Goal: Entertainment & Leisure: Consume media (video, audio)

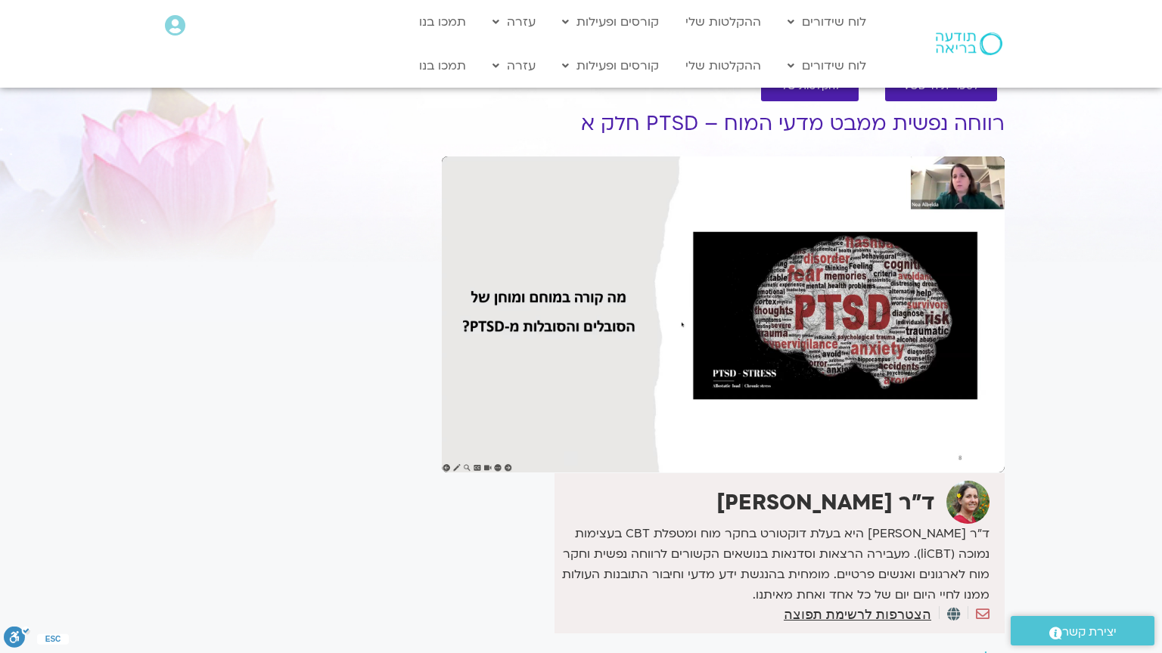
click at [442, 465] on div "Skip Ad 1:17 pause 0:01:36 / 1:48:26 volume_up Mute tune Resolution Auto 1080p …" at bounding box center [723, 315] width 563 height 316
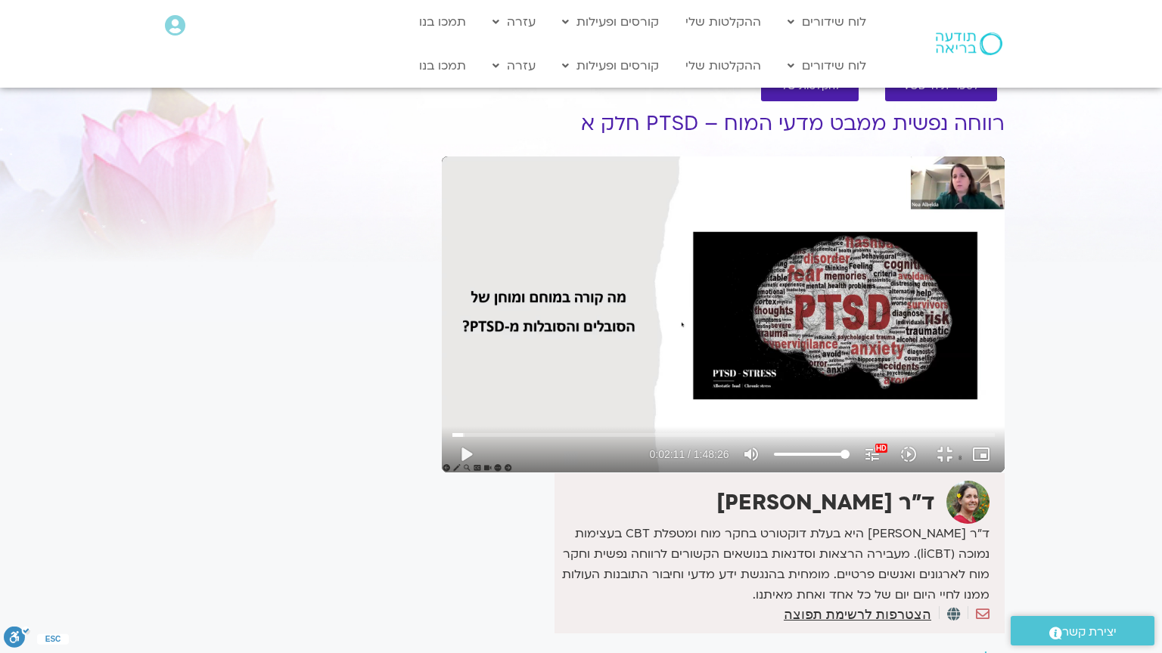
click at [442, 465] on div "Skip Ad 1:17 play_arrow 0:02:11 / 1:48:26 volume_up Mute tune Resolution Auto 1…" at bounding box center [723, 315] width 563 height 316
click at [452, 439] on input "Seek" at bounding box center [723, 434] width 542 height 9
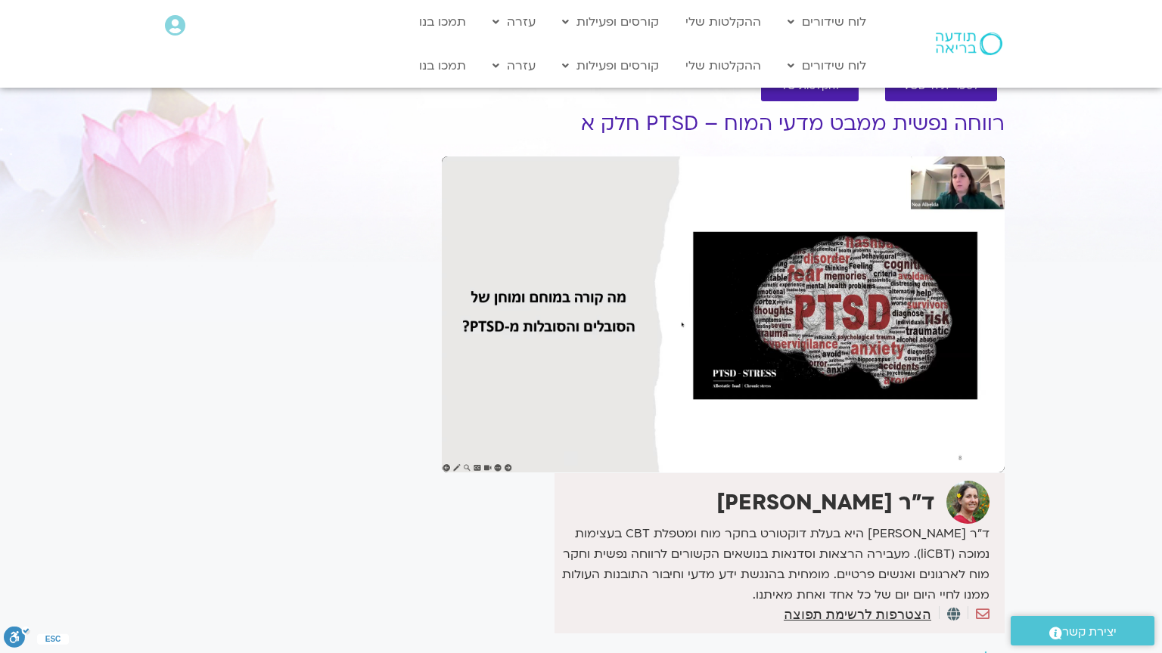
click at [442, 414] on div "Skip Ad 2:06 pause 0:02:28 / 1:48:26 volume_up Mute tune Resolution Auto 1080p …" at bounding box center [723, 315] width 563 height 316
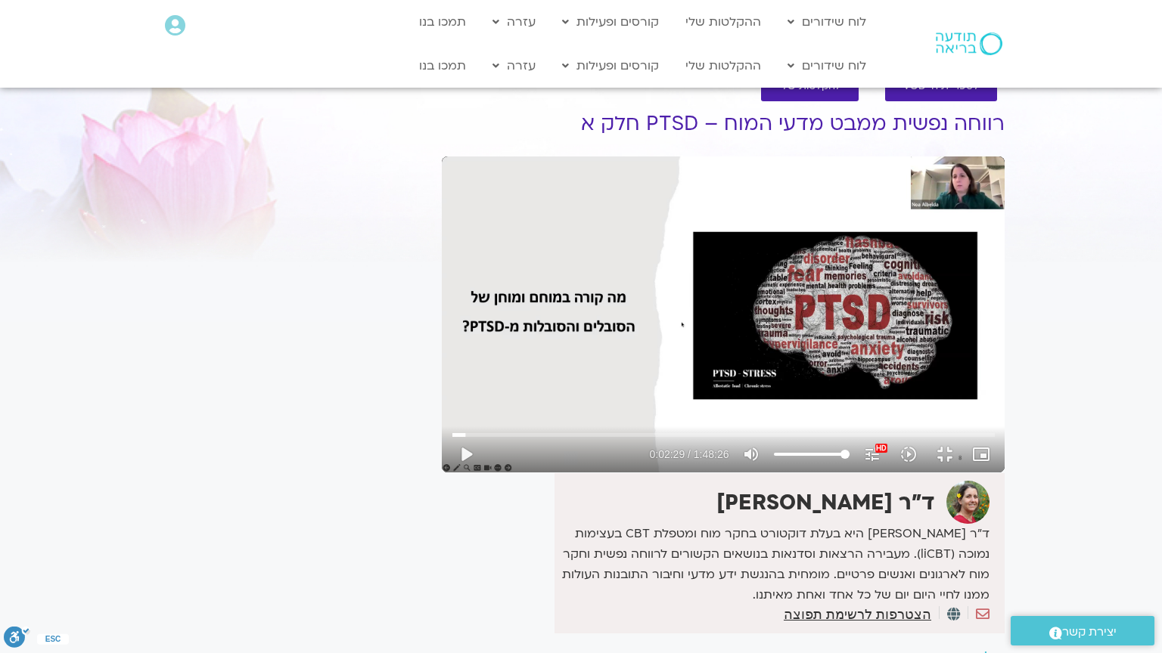
click at [442, 414] on div "Skip Ad 2:06 play_arrow 0:02:29 / 1:48:26 volume_up Mute tune Resolution Auto 1…" at bounding box center [723, 315] width 563 height 316
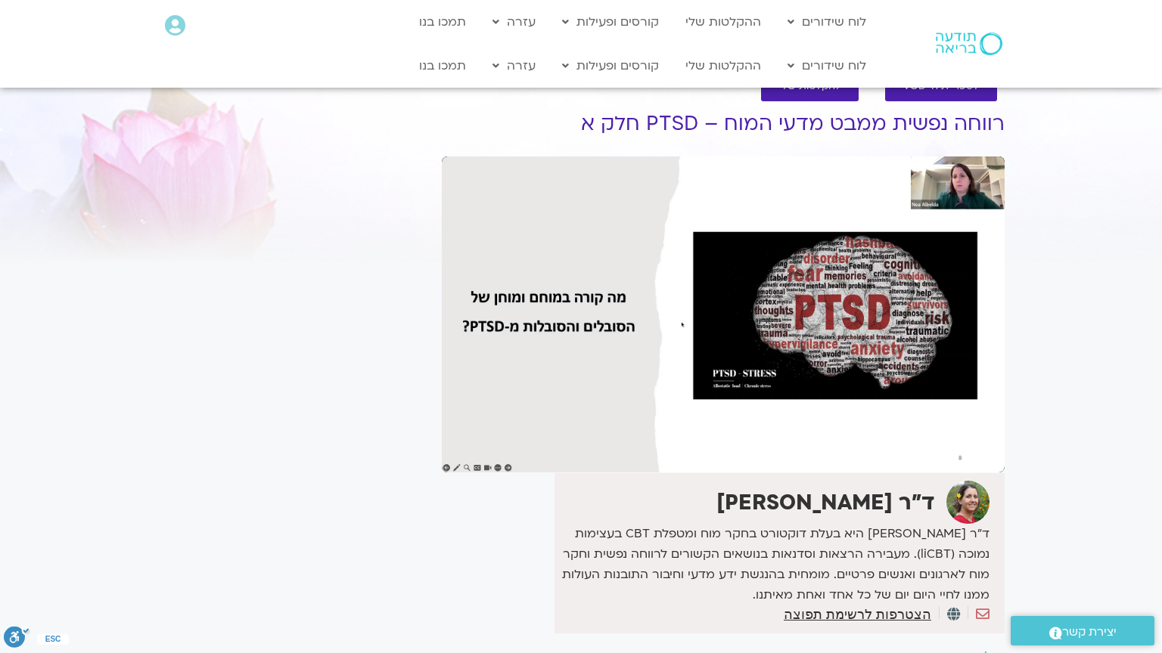
click at [442, 414] on div "Skip Ad 2:06 pause 0:02:29 / 1:48:26 volume_up Mute tune Resolution Auto 1080p …" at bounding box center [723, 315] width 563 height 316
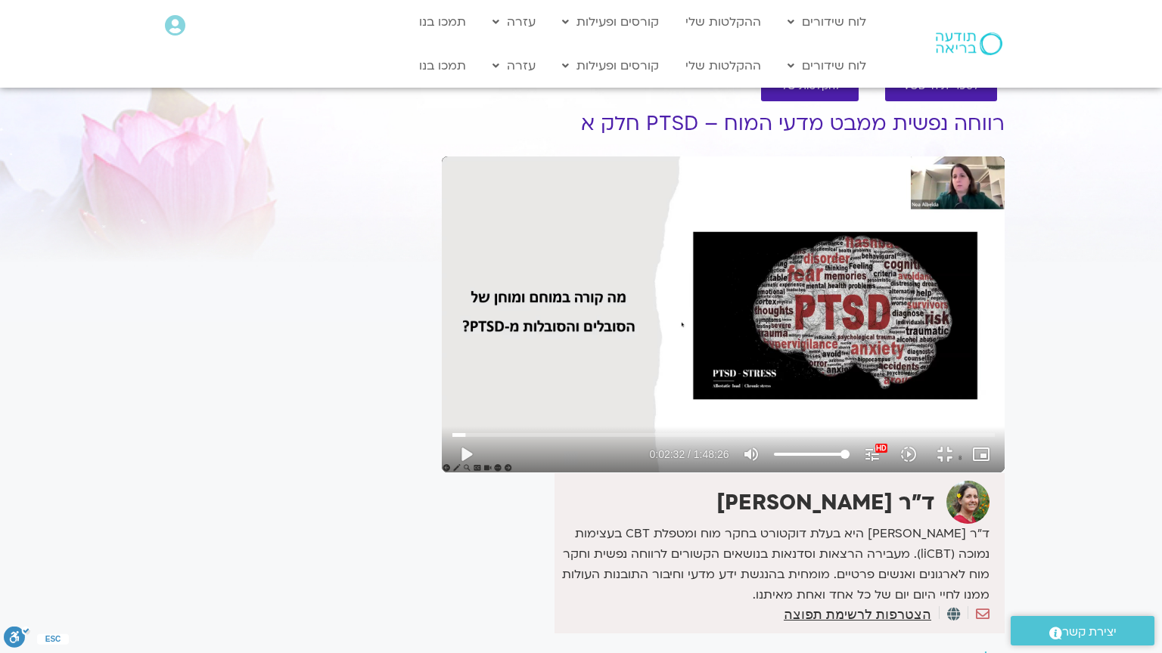
click at [442, 414] on div "Skip Ad 2:06 play_arrow 0:02:32 / 1:48:26 volume_up Mute tune Resolution Auto 1…" at bounding box center [723, 315] width 563 height 316
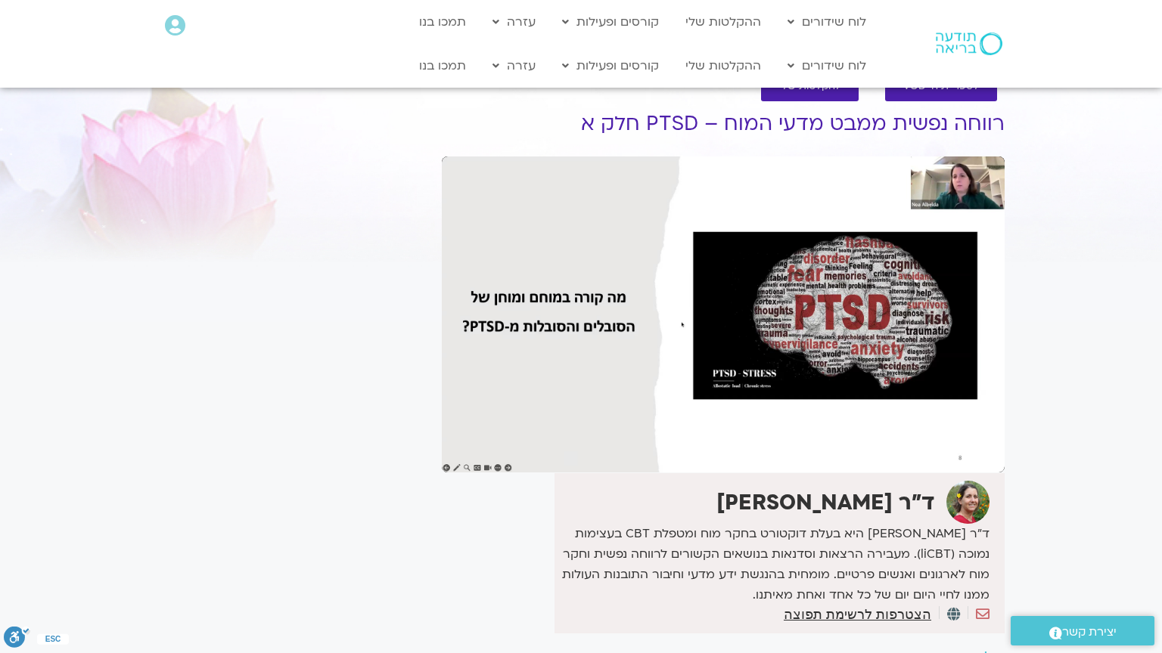
click at [442, 414] on div "Skip Ad 2:06 pause 0:02:32 / 1:48:26 volume_up Mute tune Resolution Auto 1080p …" at bounding box center [723, 315] width 563 height 316
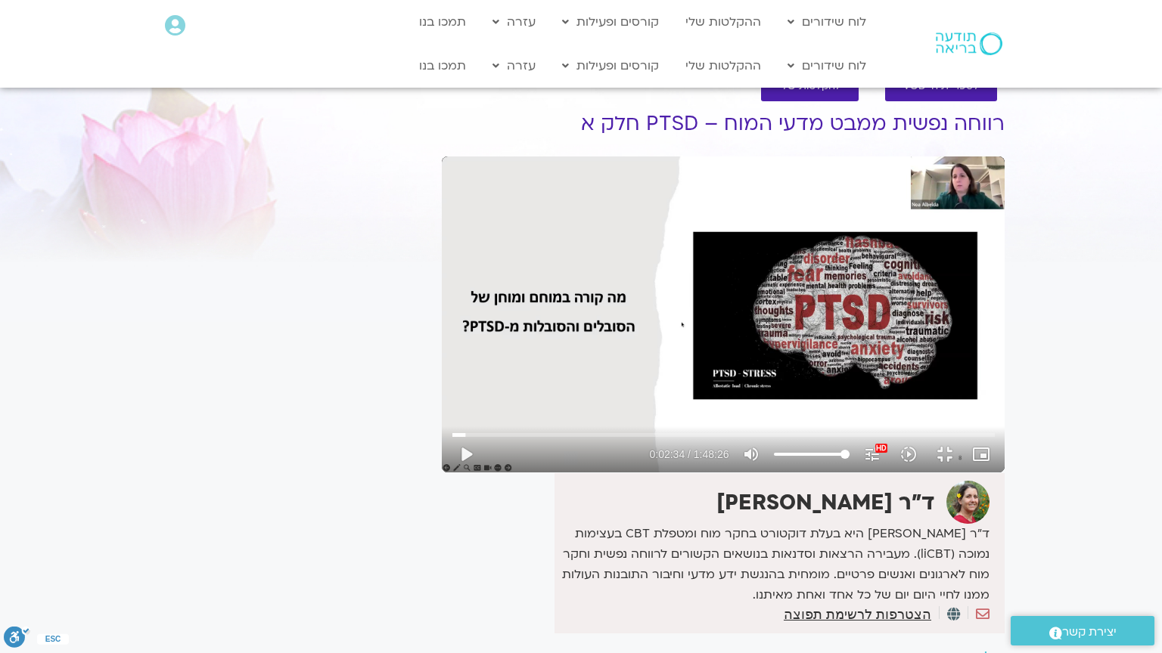
click at [442, 414] on div "Skip Ad 2:06 play_arrow 0:02:34 / 1:48:26 volume_up Mute tune Resolution Auto 1…" at bounding box center [723, 315] width 563 height 316
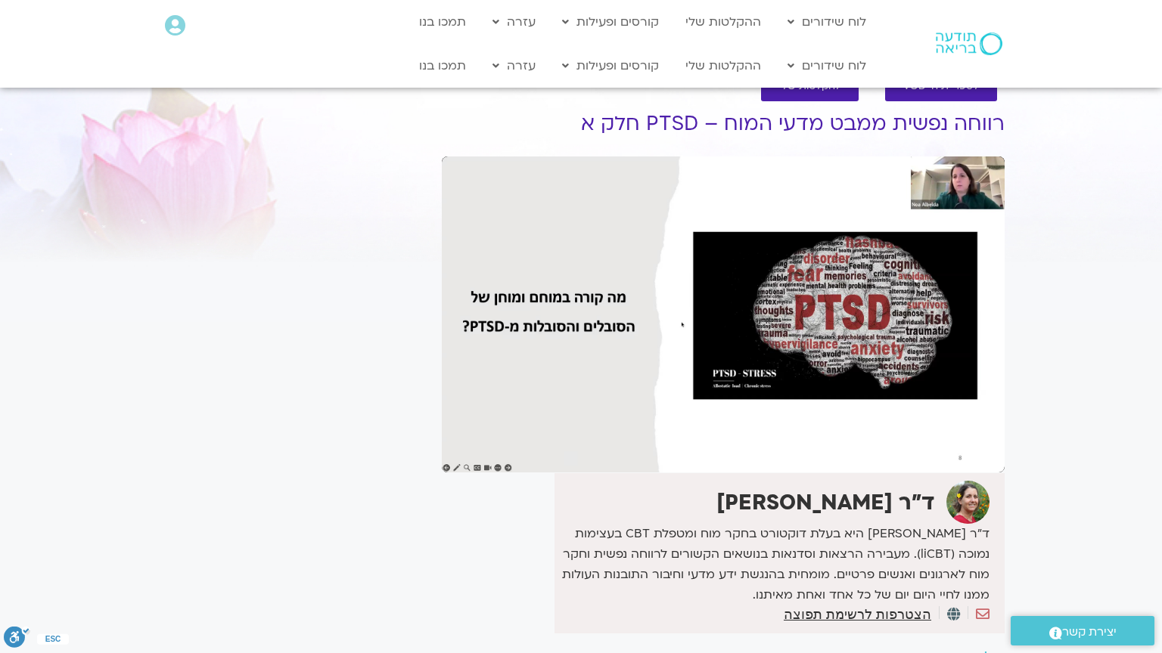
click at [442, 414] on div "Skip Ad 2:06 pause 0:02:34 / 1:48:26 volume_up Mute tune Resolution Auto 1080p …" at bounding box center [723, 315] width 563 height 316
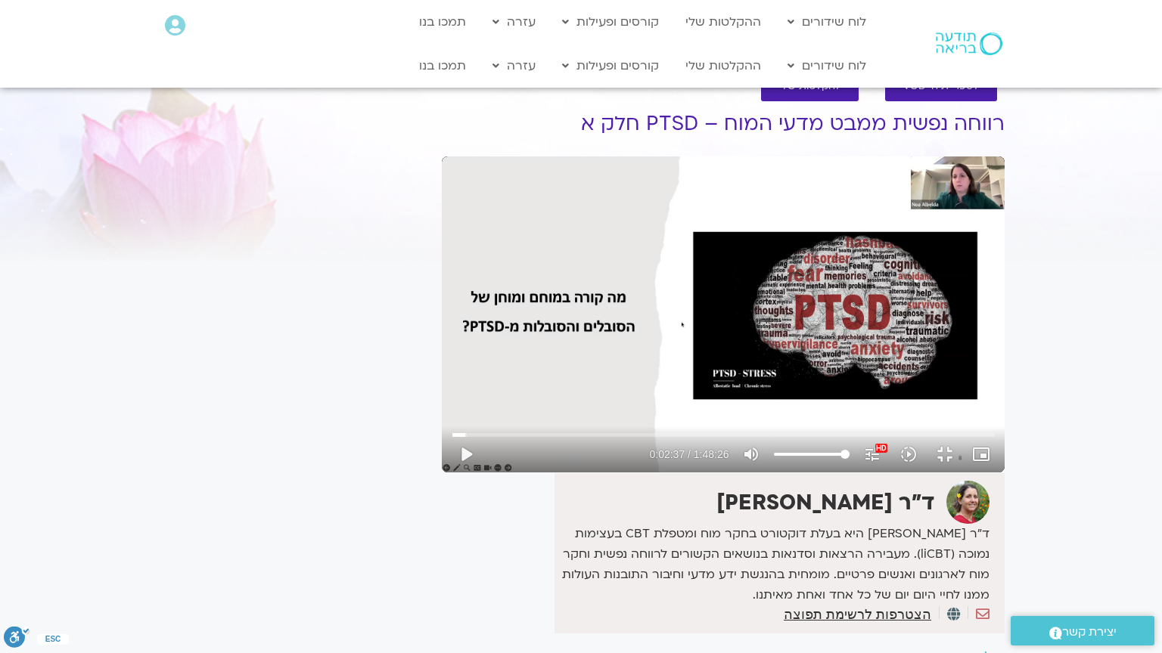
click at [442, 414] on div "Skip Ad 2:06 play_arrow 0:02:37 / 1:48:26 volume_up Mute tune Resolution Auto 1…" at bounding box center [723, 315] width 563 height 316
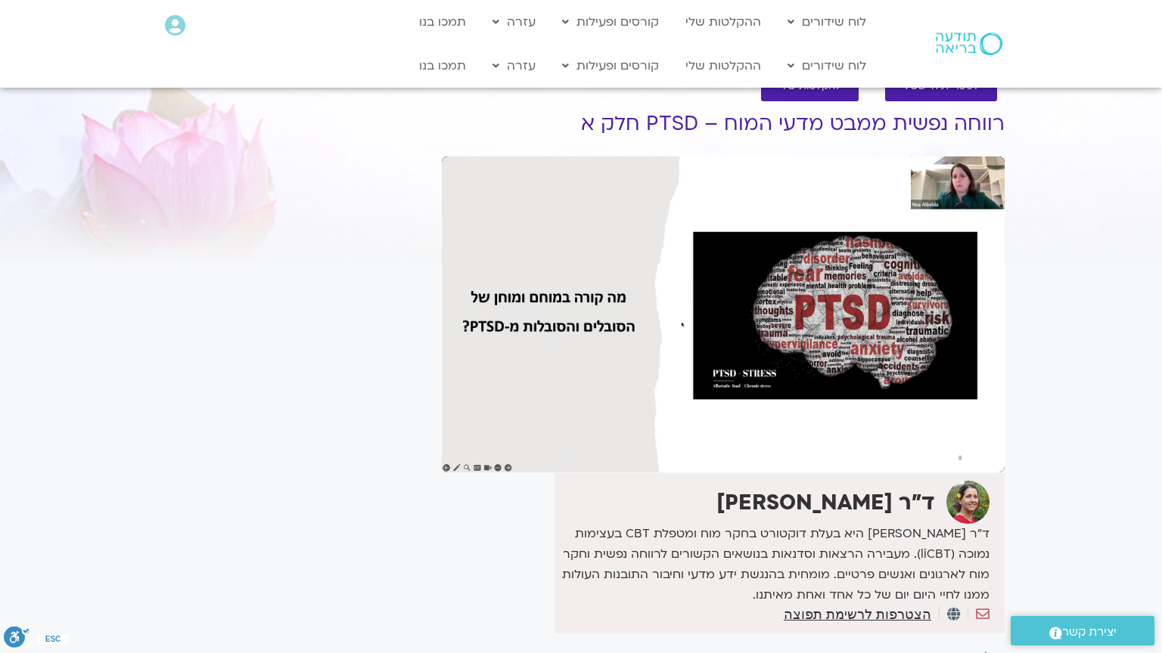
click at [442, 414] on div "Skip Ad 2:06 pause 0:02:37 / 1:48:26 volume_up Mute tune Resolution Auto 1080p …" at bounding box center [723, 315] width 563 height 316
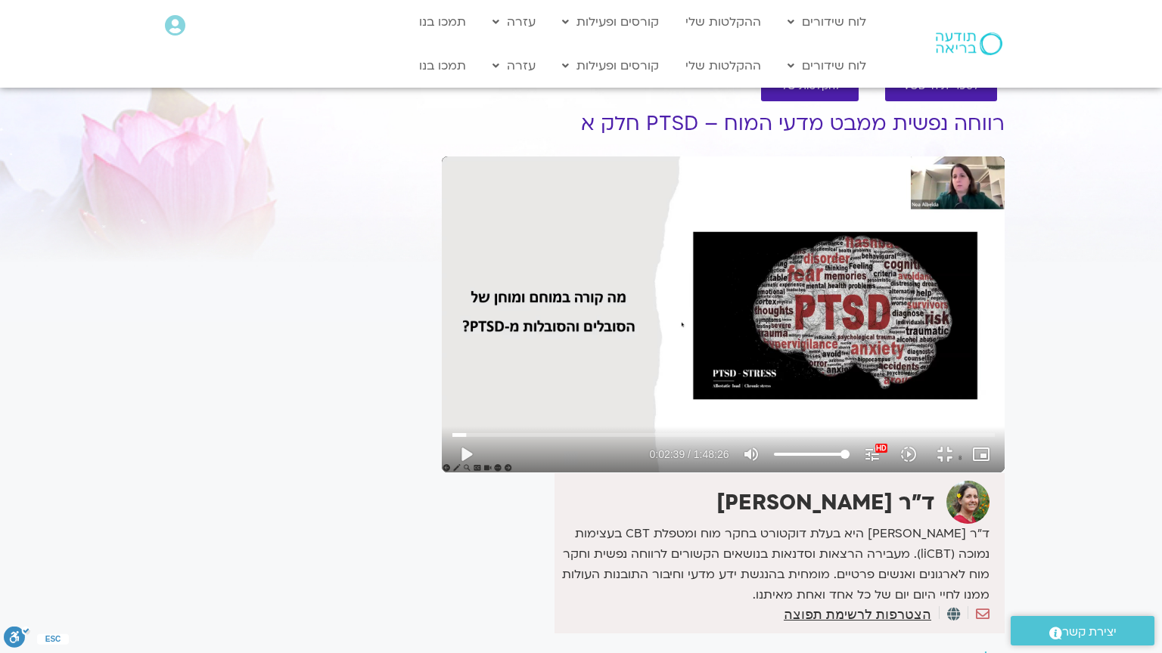
click at [442, 414] on div "Skip Ad 2:06 play_arrow 0:02:39 / 1:48:26 volume_up Mute tune Resolution Auto 1…" at bounding box center [723, 315] width 563 height 316
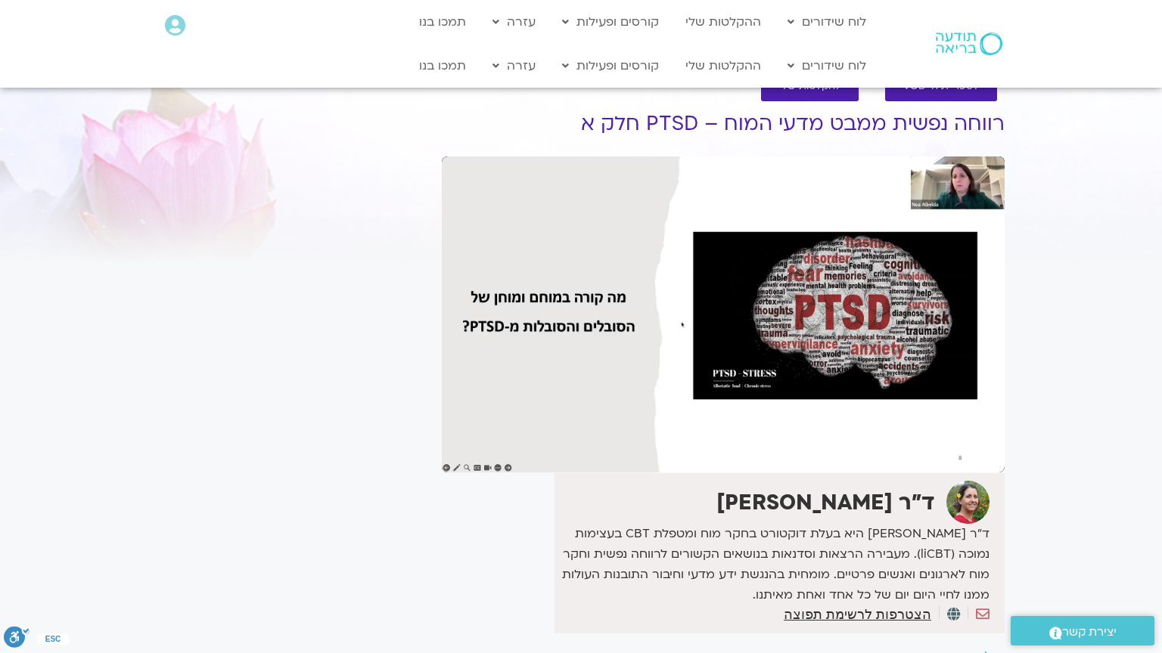
click at [442, 414] on div "Skip Ad 2:06 pause 0:02:39 / 1:48:26 volume_up Mute tune Resolution Auto 1080p …" at bounding box center [723, 315] width 563 height 316
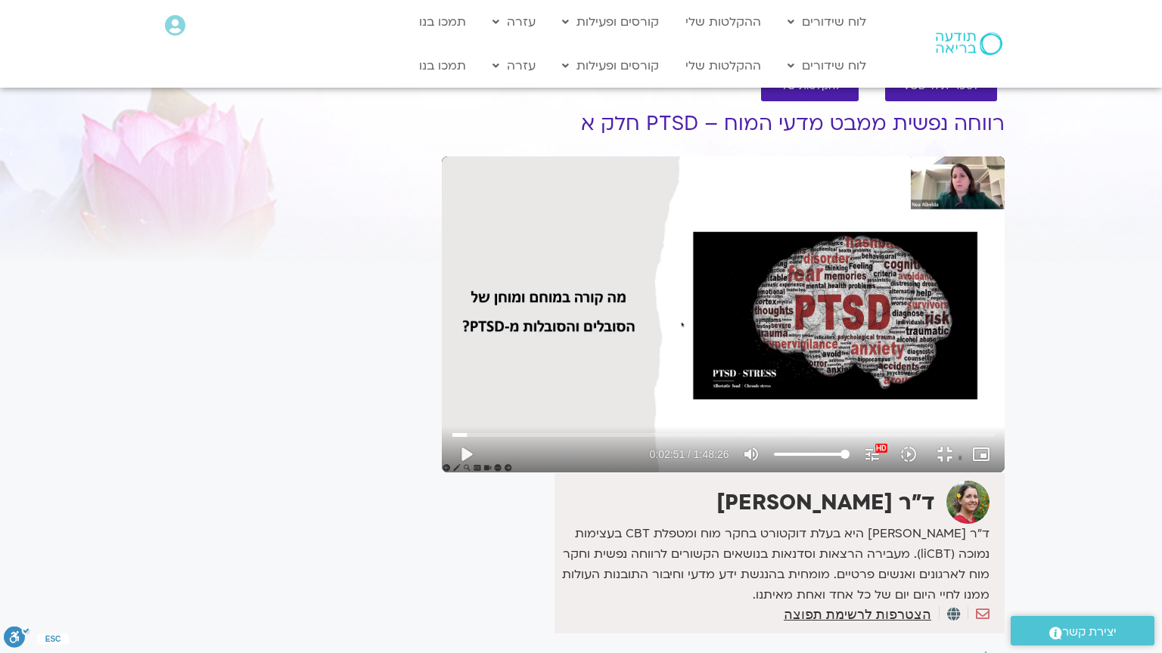
click at [442, 414] on div "Skip Ad 2:06 play_arrow 0:02:51 / 1:48:26 volume_up Mute tune Resolution Auto 1…" at bounding box center [723, 315] width 563 height 316
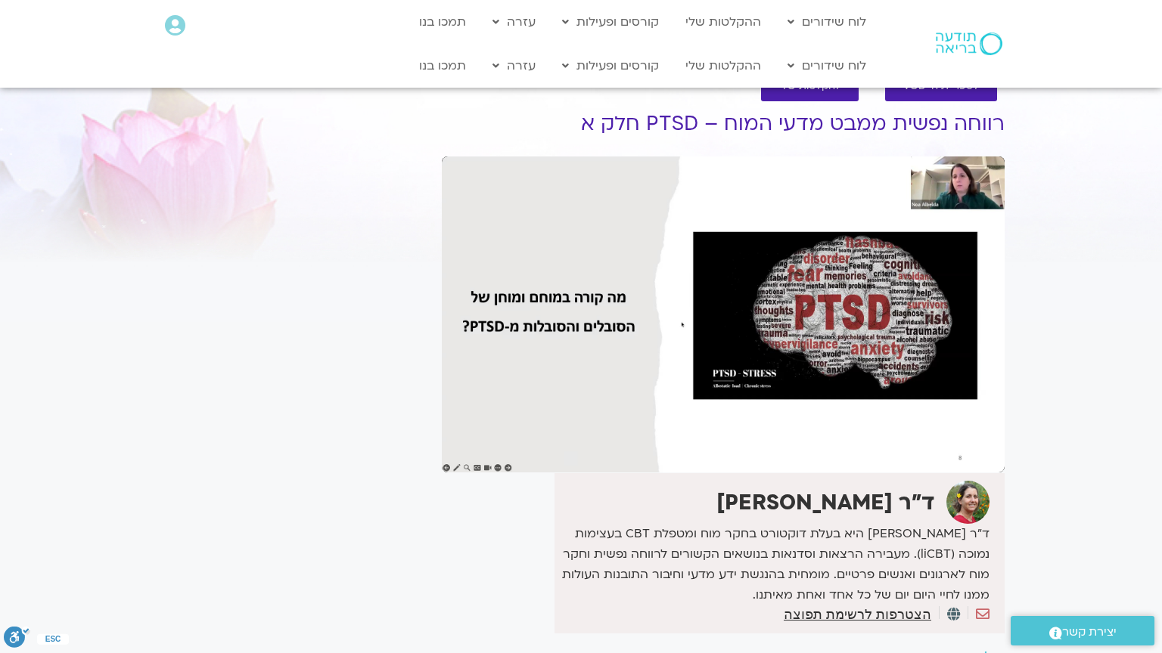
click at [442, 414] on div "Skip Ad 2:06 pause 0:02:51 / 1:48:26 volume_up Mute tune Resolution Auto 1080p …" at bounding box center [723, 315] width 563 height 316
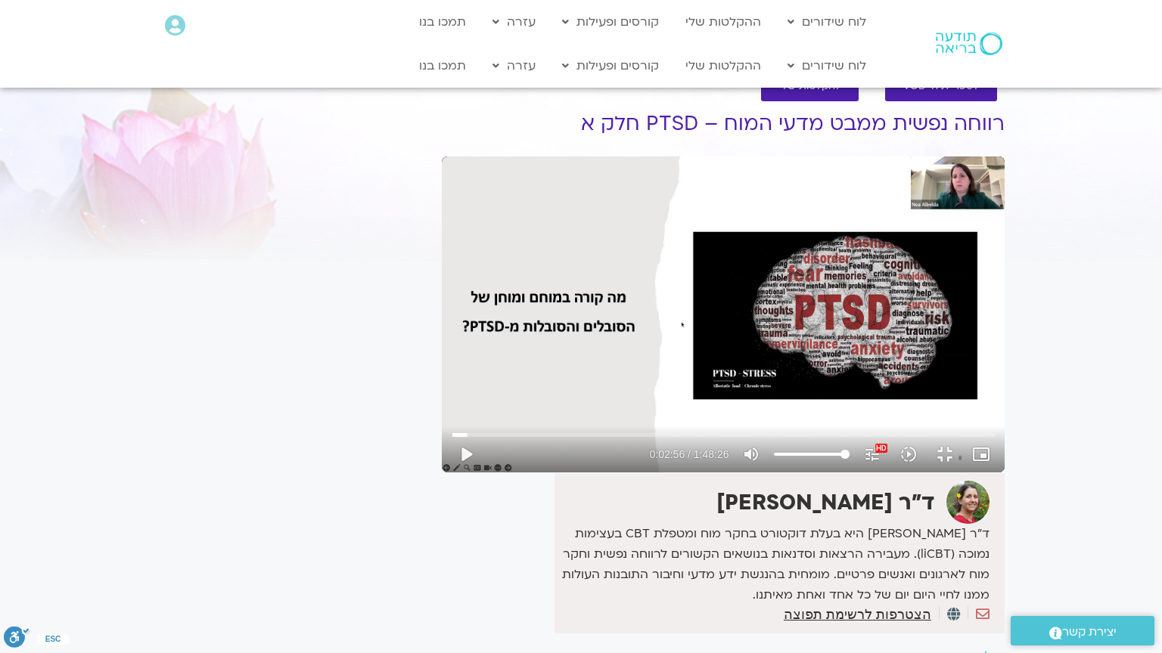
click at [442, 414] on div "Skip Ad 2:06 play_arrow 0:02:56 / 1:48:26 volume_up Mute tune Resolution Auto 1…" at bounding box center [723, 315] width 563 height 316
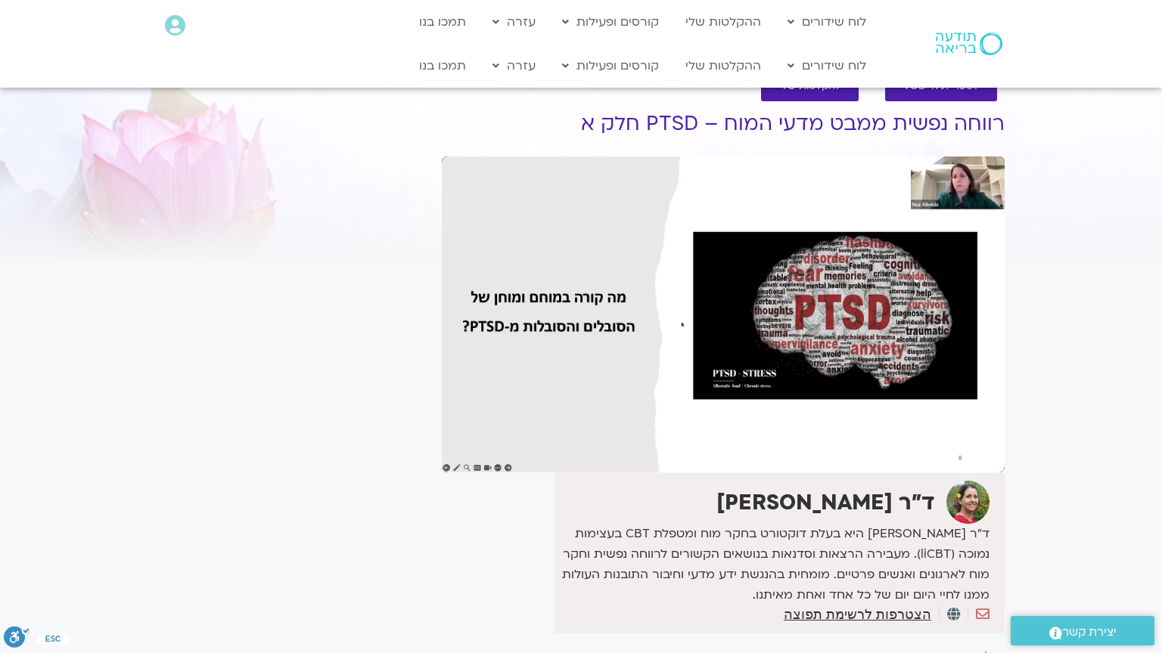
click at [442, 414] on div "Skip Ad 2:06 pause 0:02:56 / 1:48:26 volume_up Mute tune Resolution Auto 1080p …" at bounding box center [723, 315] width 563 height 316
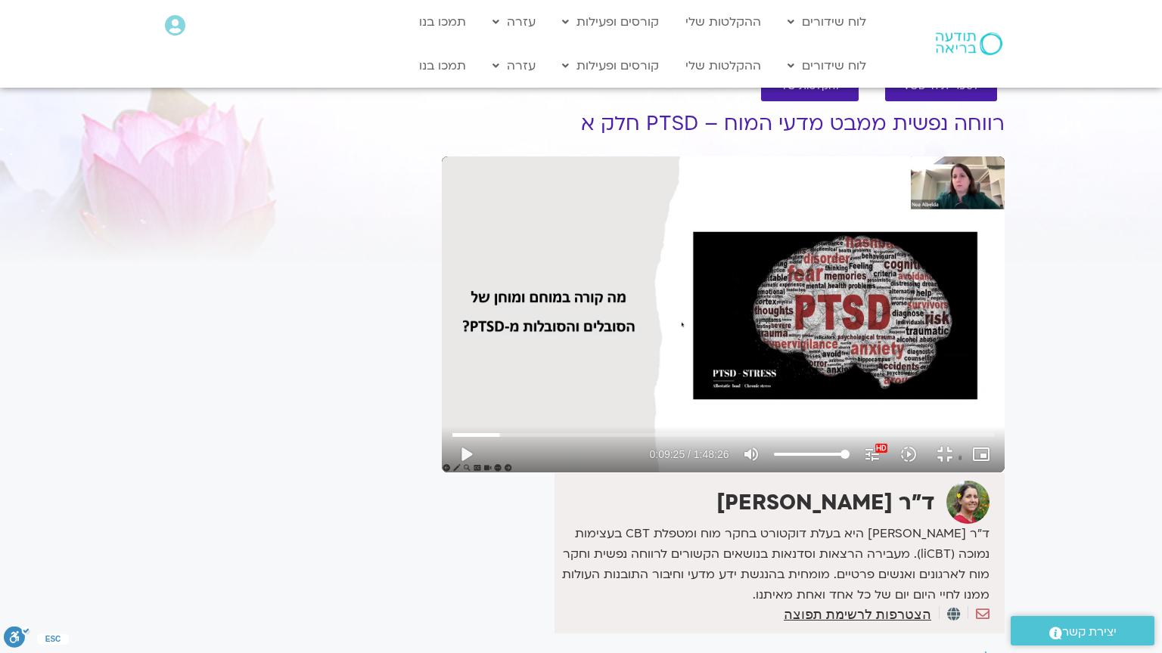
click at [442, 414] on div "Skip Ad 2:06 play_arrow 0:09:25 / 1:48:26 volume_up Mute tune Resolution Auto 1…" at bounding box center [723, 315] width 563 height 316
click at [452, 439] on input "Seek" at bounding box center [723, 434] width 542 height 9
click at [979, 473] on div "pause 0:10:03 / 1:48:26 volume_up Mute tune Resolution Auto 1080p HD HD slow_mo…" at bounding box center [723, 454] width 551 height 36
type input "604.304104"
type input "78.3664772727273"
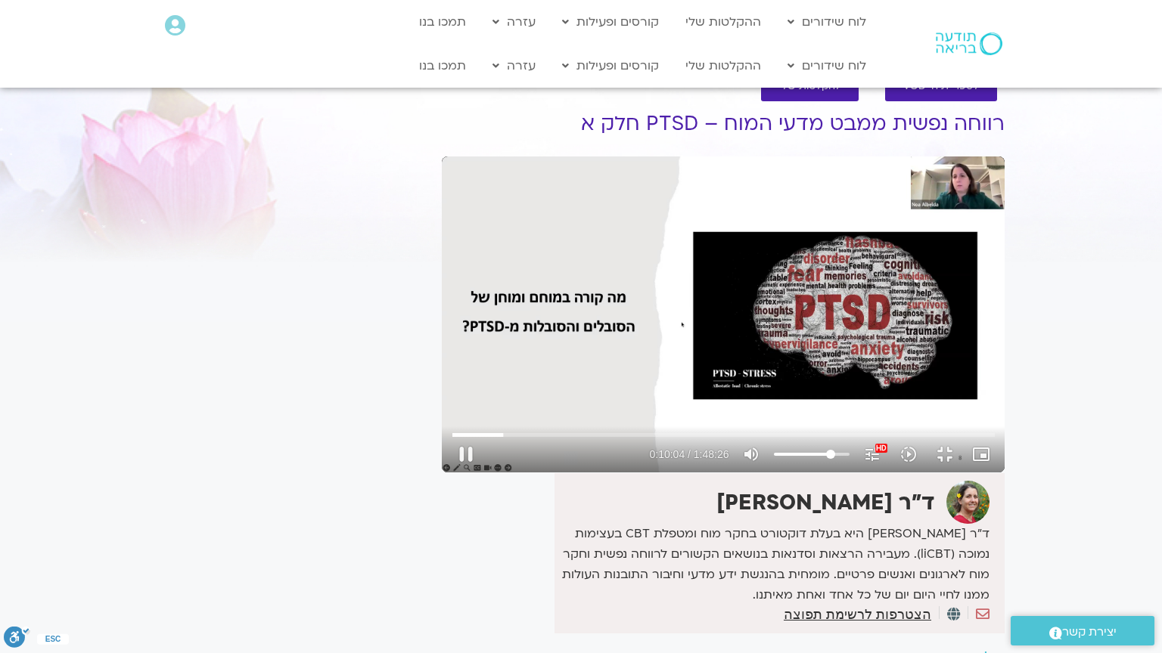
type input "604.43834"
type input "78.3664772727273"
click at [849, 459] on input "Volume" at bounding box center [812, 454] width 76 height 9
click at [631, 473] on div "Skip Ad 1:32:48 pause 0:20:18 / 1:48:26 volume_up Mute tune Resolution Auto 108…" at bounding box center [723, 315] width 563 height 316
type input "1218.171483"
